Goal: Communication & Community: Answer question/provide support

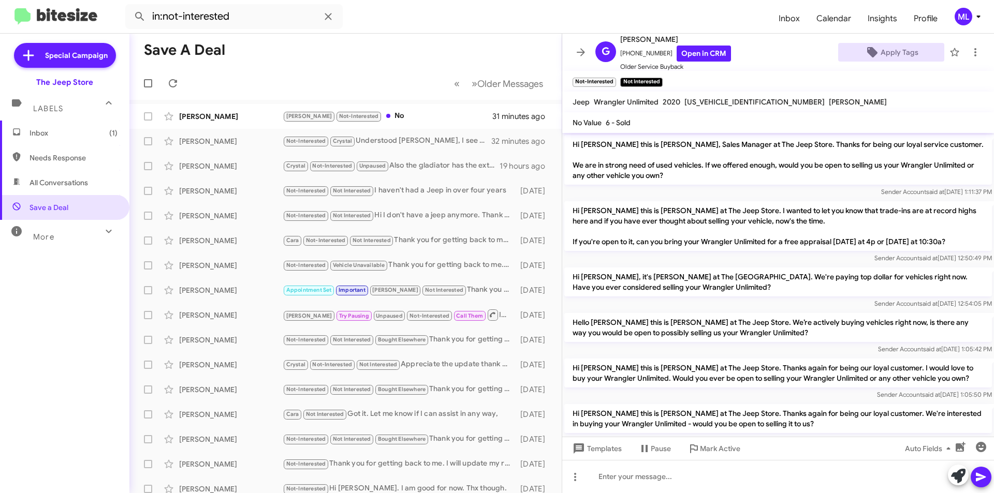
scroll to position [134, 0]
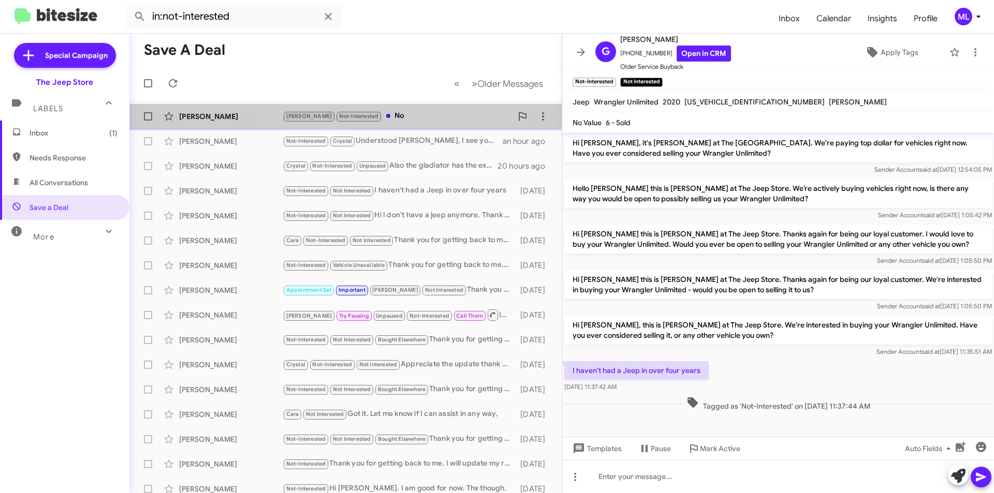
click at [380, 120] on div "[PERSON_NAME] Not-Interested No" at bounding box center [397, 116] width 229 height 12
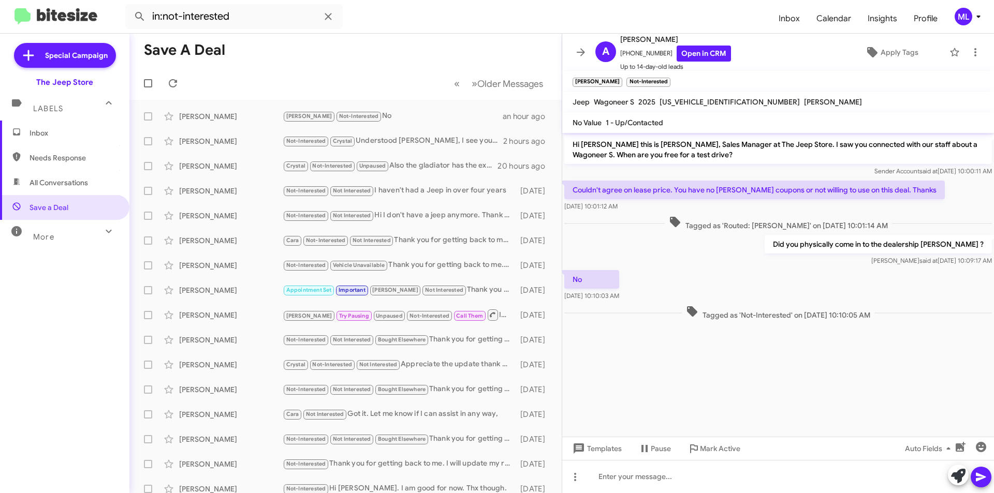
click at [49, 141] on span "Inbox" at bounding box center [64, 133] width 129 height 25
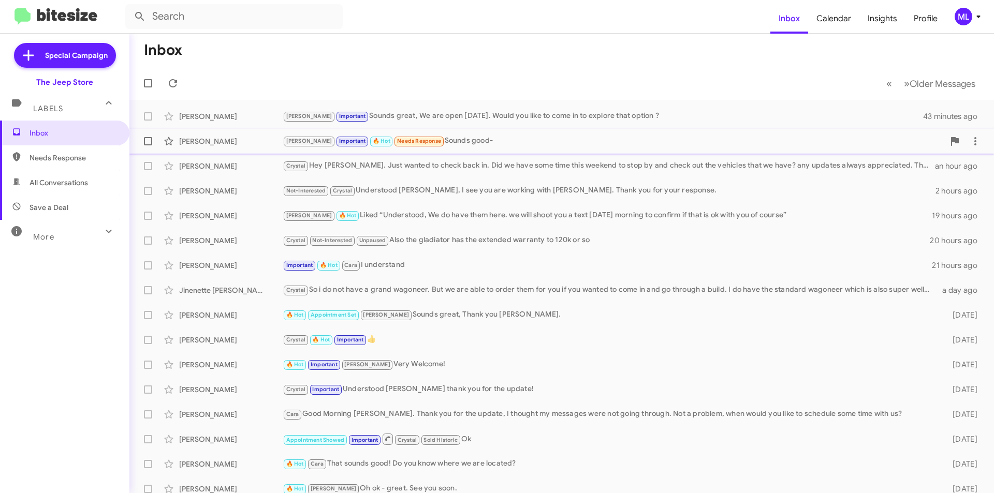
click at [438, 147] on div "[PERSON_NAME] Important 🔥 Hot Needs Response Sounds good-" at bounding box center [614, 141] width 662 height 12
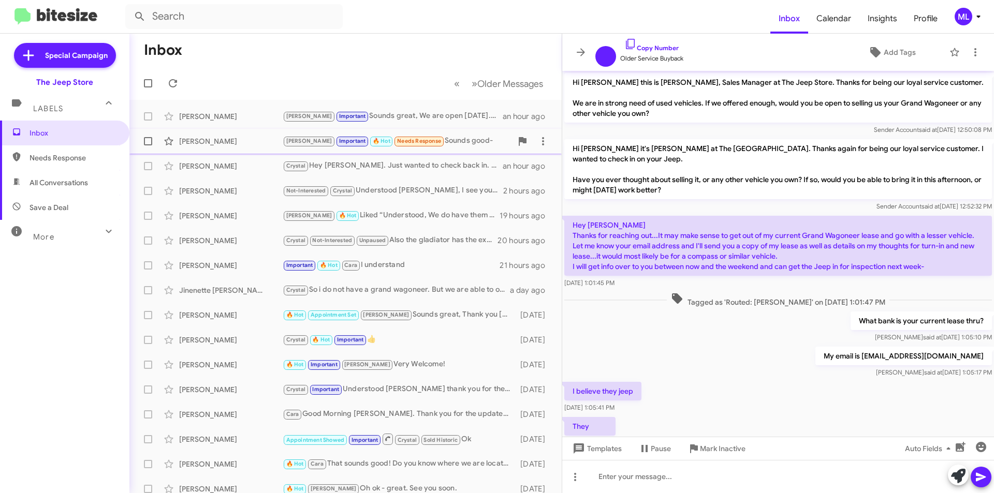
click at [432, 147] on div "[PERSON_NAME] Important 🔥 Hot Needs Response Sounds good-" at bounding box center [397, 141] width 229 height 12
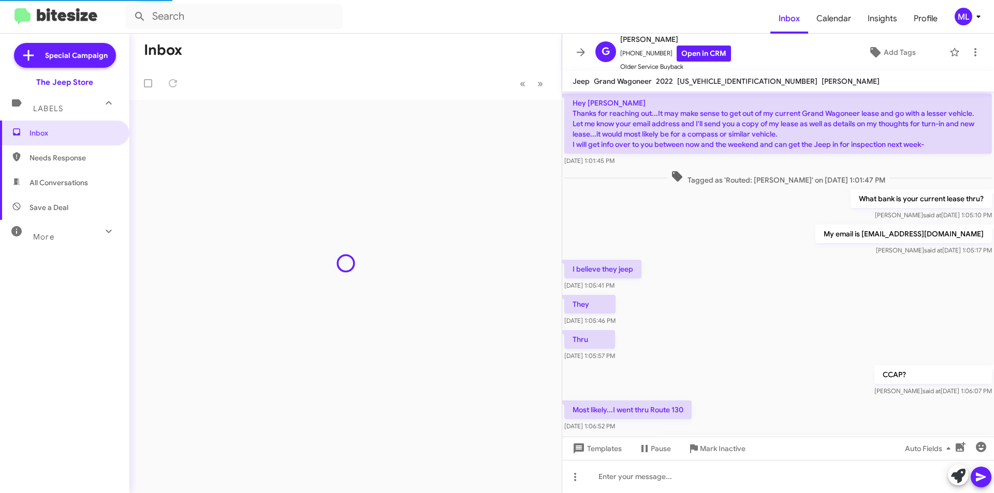
scroll to position [467, 0]
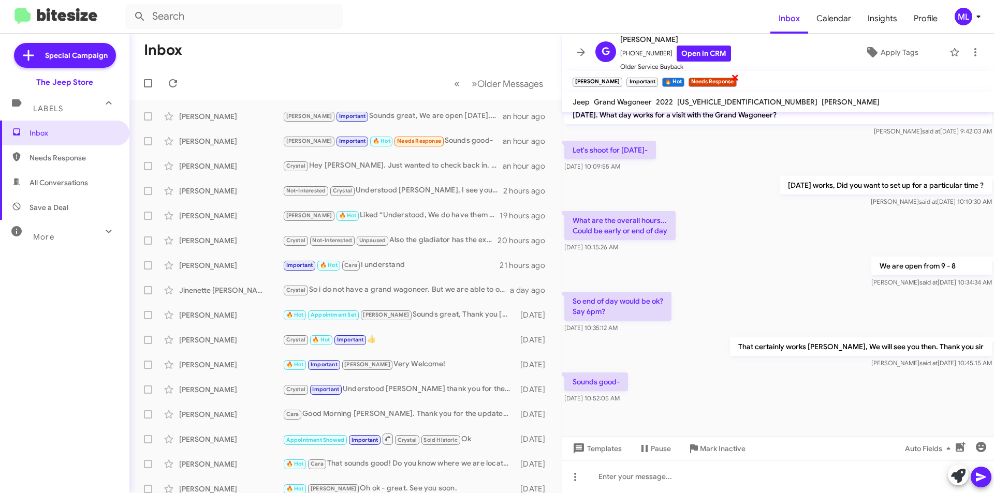
click at [731, 80] on span "×" at bounding box center [735, 77] width 8 height 12
click at [61, 205] on span "Save a Deal" at bounding box center [49, 207] width 39 height 10
type input "in:not-interested"
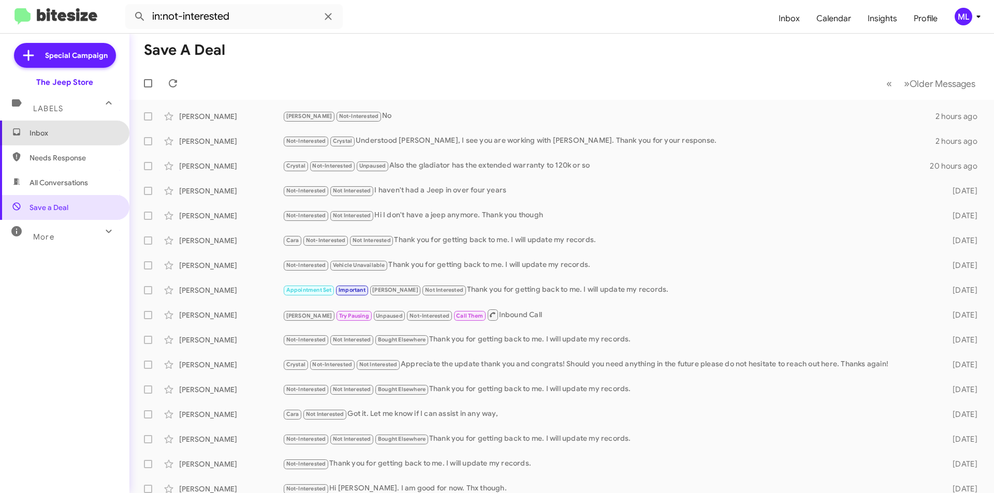
click at [67, 131] on span "Inbox" at bounding box center [74, 133] width 88 height 10
